Goal: Task Accomplishment & Management: Use online tool/utility

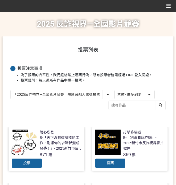
select select "vote"
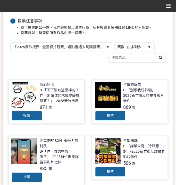
scroll to position [44, 0]
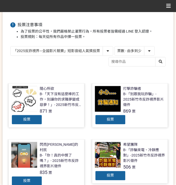
click at [141, 48] on select "作品 - 由新到舊 作品 - 由舊到新 票數 - 由多到少 票數 - 由少到多" at bounding box center [134, 51] width 40 height 9
click at [97, 32] on li "為了投票的公平性，我們嚴格禁止灌票行為，所有投票者皆需經過 LINE 登入認證。" at bounding box center [93, 31] width 145 height 5
click at [92, 50] on select "「2025反詐視界—全國影片競賽」短影音組人氣獎投票 「2025反詐視界—全國影片競賽」短片組人氣獎投票" at bounding box center [62, 51] width 102 height 9
select select "13146"
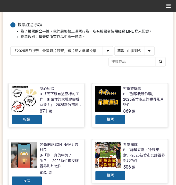
click at [11, 47] on select "「2025反詐視界—全國影片競賽」短影音組人氣獎投票 「2025反詐視界—全國影片競賽」短片組人氣獎投票" at bounding box center [62, 51] width 102 height 9
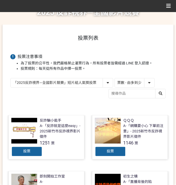
scroll to position [17, 0]
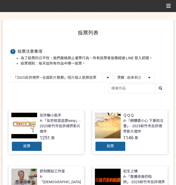
click at [26, 148] on div "投票" at bounding box center [26, 146] width 31 height 10
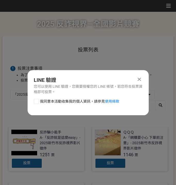
click at [66, 102] on span "我同意本活動收集我的個人資訊，請參見 使用條款" at bounding box center [79, 101] width 79 height 5
click at [37, 102] on input "我同意本活動收集我的個人資訊，請參見 使用條款" at bounding box center [35, 101] width 3 height 3
checkbox input "false"
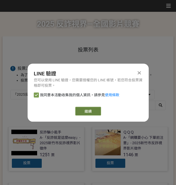
click at [85, 108] on link "繼續" at bounding box center [88, 111] width 26 height 9
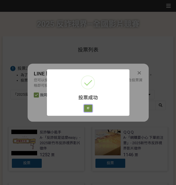
click at [89, 108] on button "好" at bounding box center [88, 108] width 8 height 7
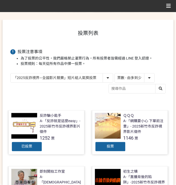
scroll to position [17, 0]
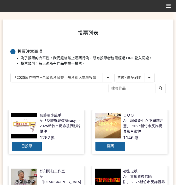
click at [79, 76] on select "「2025反詐視界—全國影片競賽」短影音組人氣獎投票 「2025反詐視界—全國影片競賽」短片組人氣獎投票" at bounding box center [62, 77] width 102 height 9
select select "13147"
click at [11, 73] on select "「2025反詐視界—全國影片競賽」短影音組人氣獎投票 「2025反詐視界—全國影片競賽」短片組人氣獎投票" at bounding box center [62, 77] width 102 height 9
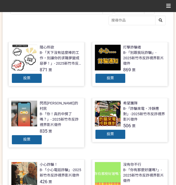
scroll to position [86, 0]
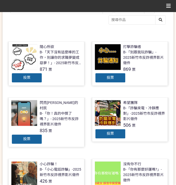
click at [74, 147] on div "閃亮亮的村民 B-「你！真的中獎了嗎？」- 2025新竹市反詐視界影片徵件 835 票 投票" at bounding box center [46, 127] width 83 height 61
click at [34, 136] on div "投票" at bounding box center [26, 139] width 31 height 10
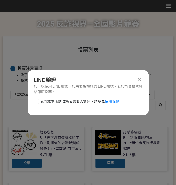
scroll to position [0, 0]
click at [71, 100] on span "我同意本活動收集我的個人資訊，請參見 使用條款" at bounding box center [79, 101] width 79 height 5
click at [37, 100] on input "我同意本活動收集我的個人資訊，請參見 使用條款" at bounding box center [35, 101] width 3 height 3
checkbox input "false"
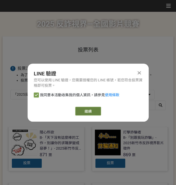
click at [89, 111] on link "繼續" at bounding box center [88, 111] width 26 height 9
